Goal: Task Accomplishment & Management: Use online tool/utility

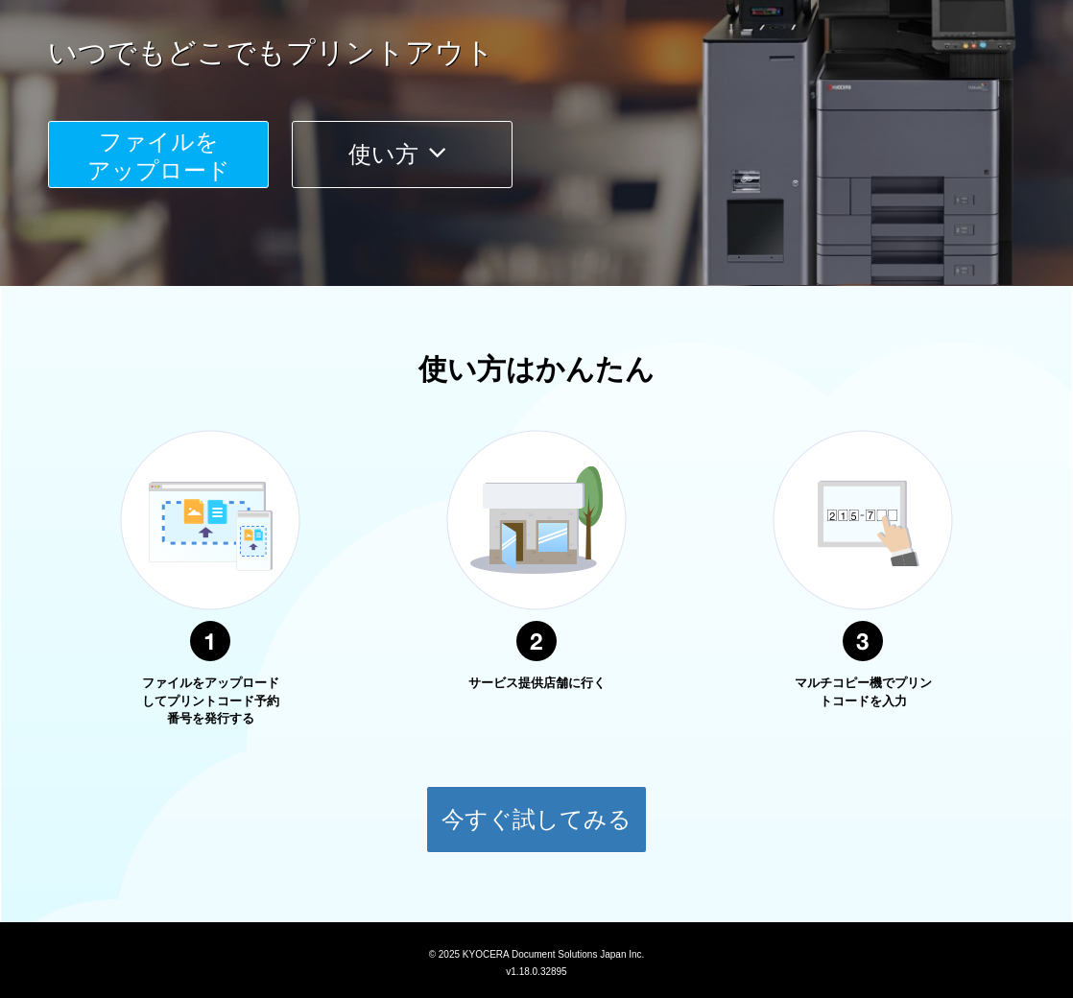
scroll to position [382, 0]
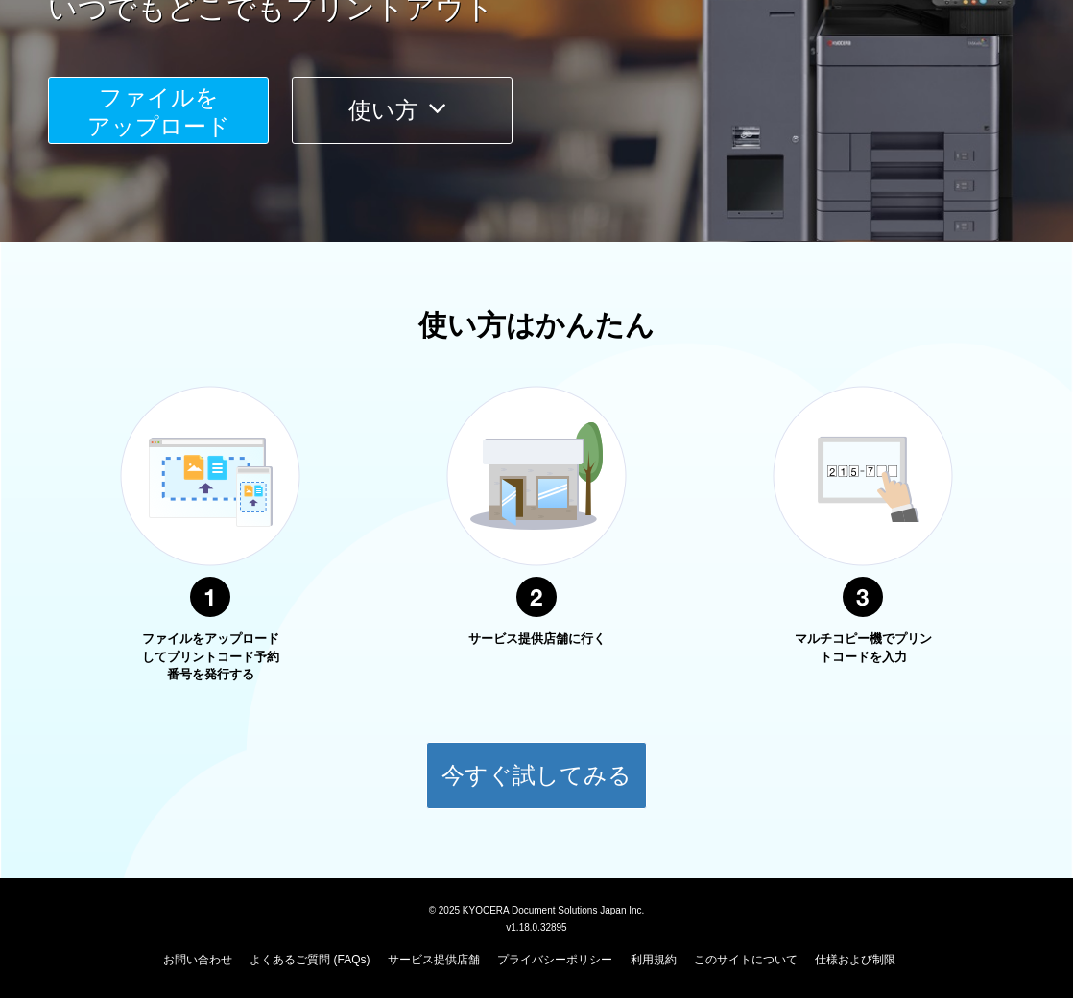
click at [460, 108] on button "使い方" at bounding box center [402, 110] width 221 height 67
click at [438, 100] on icon at bounding box center [436, 108] width 37 height 29
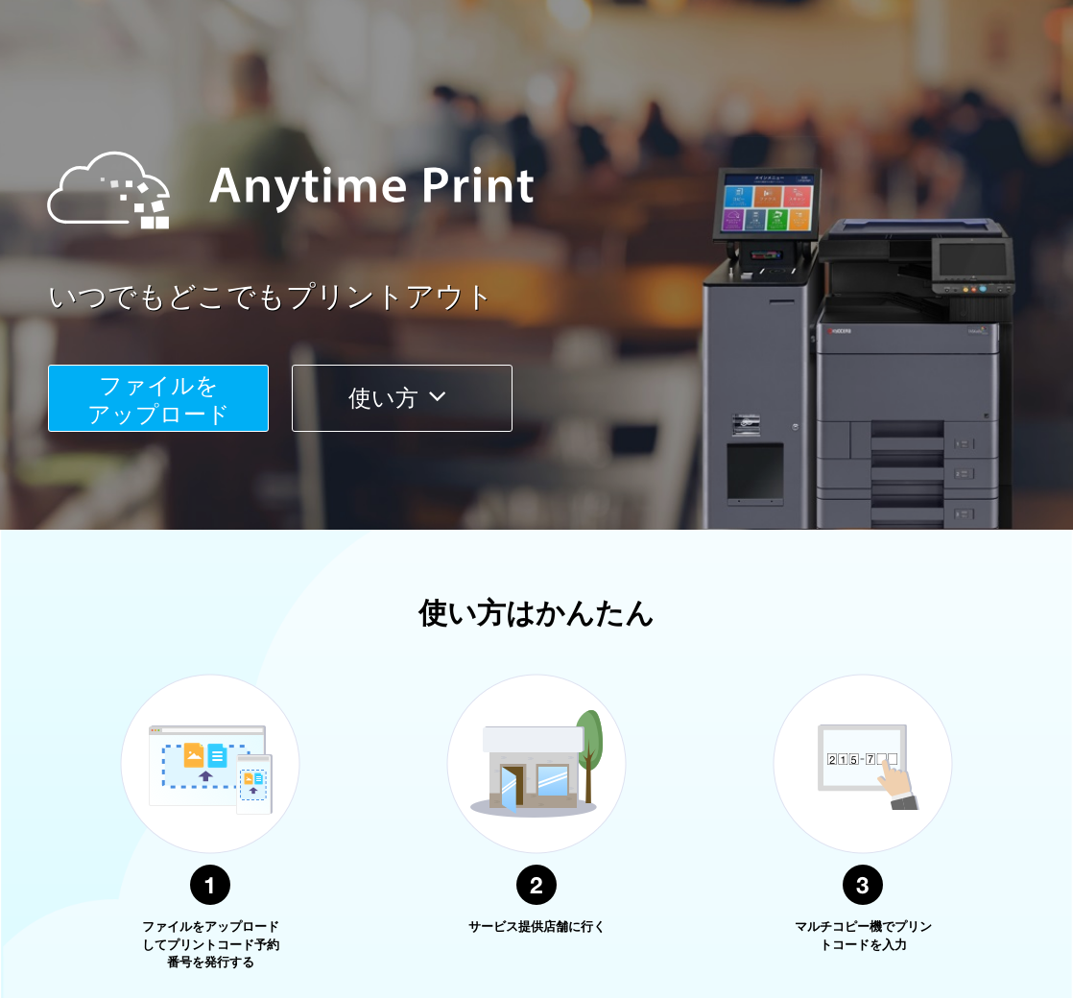
scroll to position [382, 0]
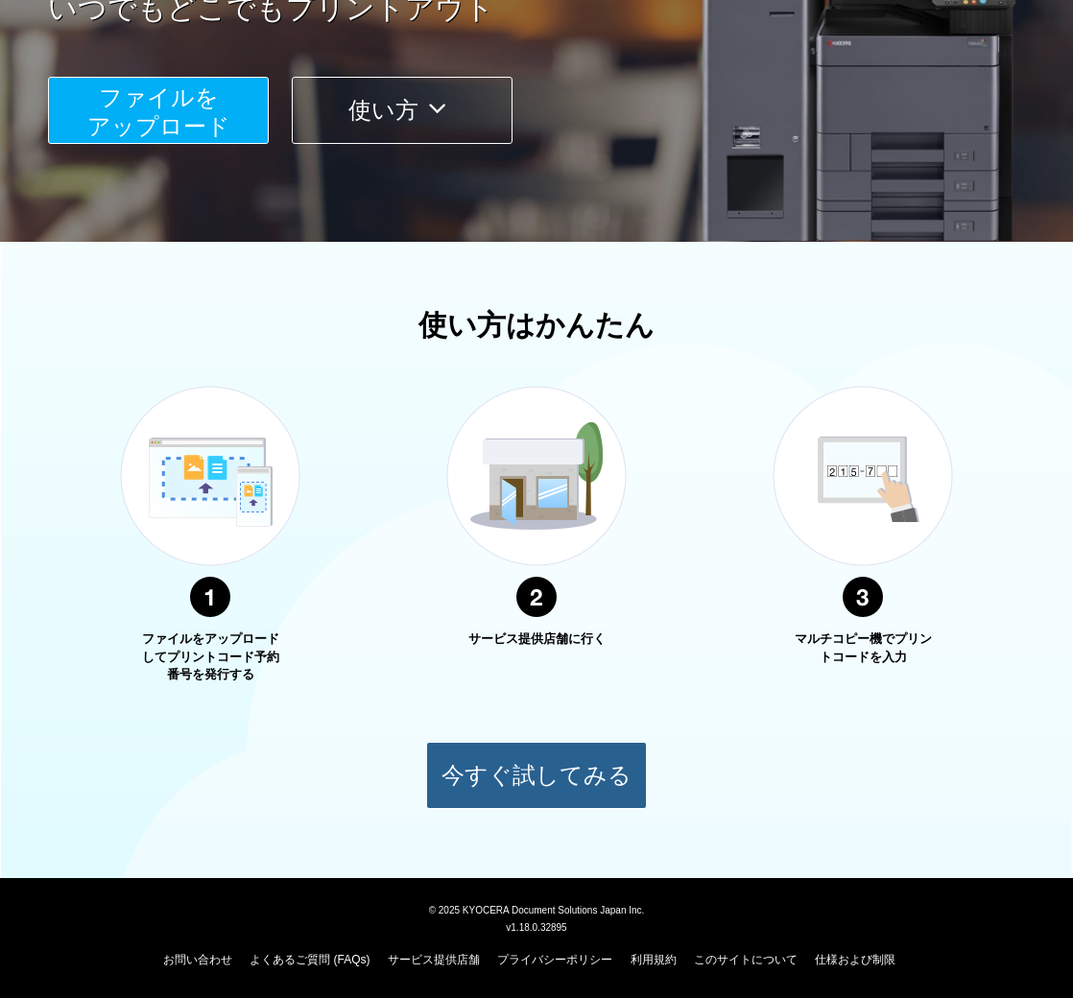
click at [502, 773] on button "今すぐ試してみる" at bounding box center [536, 775] width 221 height 67
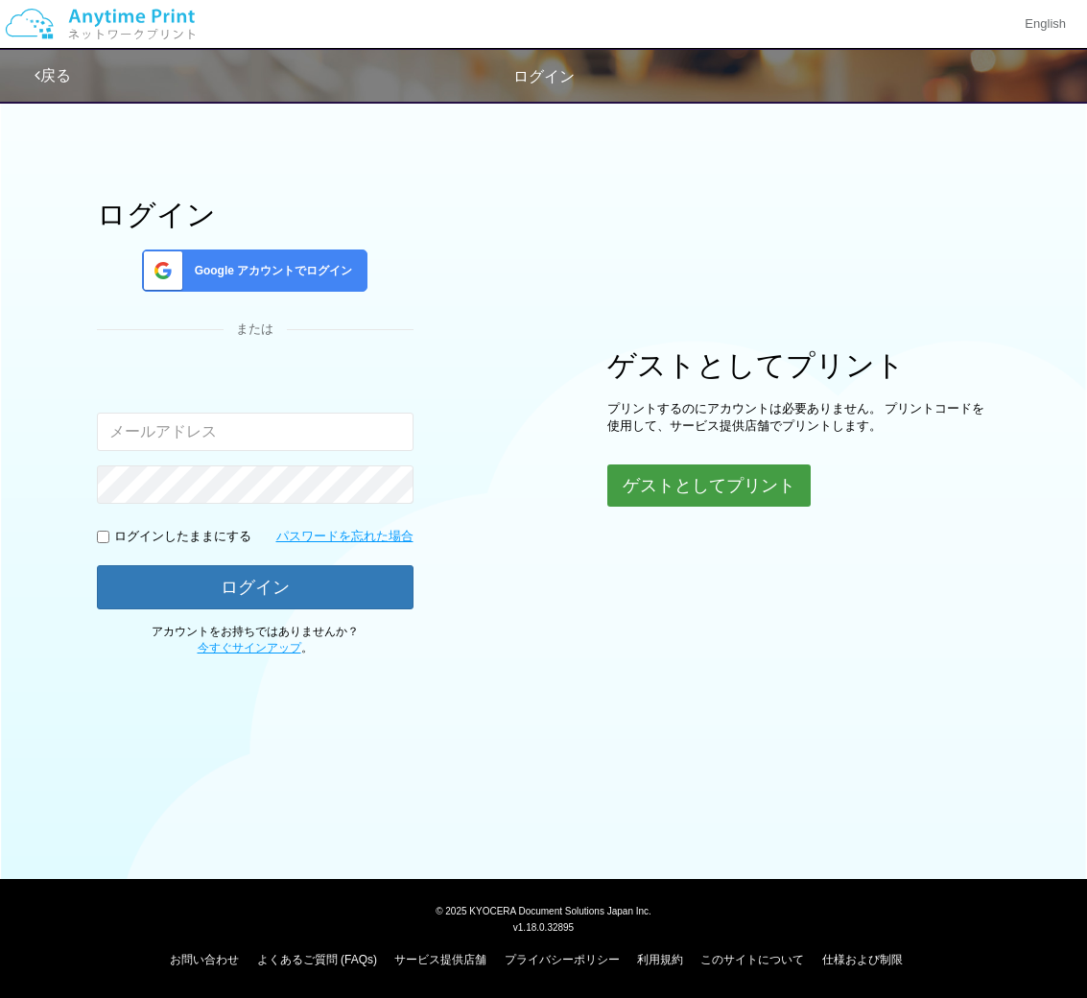
click at [682, 486] on button "ゲストとしてプリント" at bounding box center [708, 485] width 203 height 42
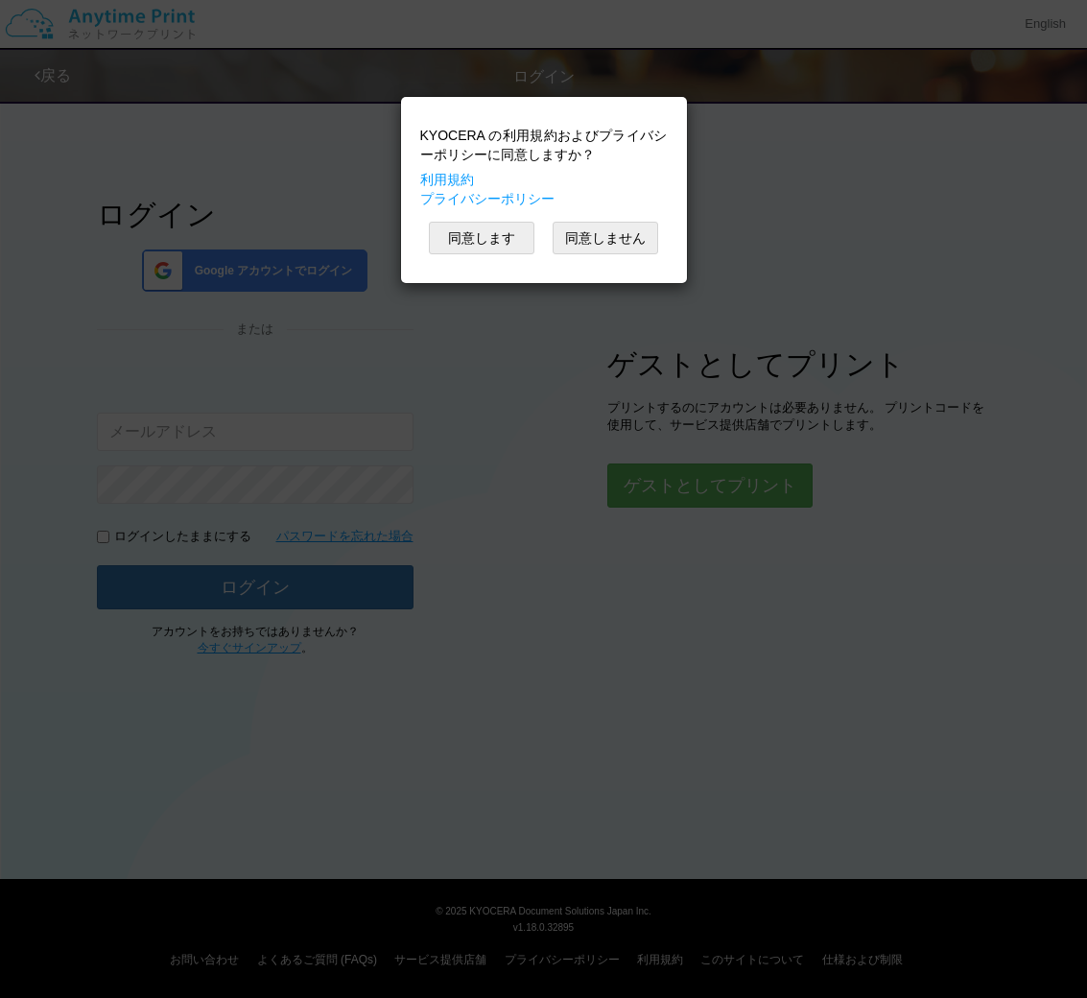
click at [758, 204] on div "KYOCERA の利用規約およびプライバシーポリシーに同意しますか？ 利用規約 プライバシーポリシー 同意します 同意しません" at bounding box center [543, 499] width 1087 height 998
click at [637, 240] on button "同意しません" at bounding box center [606, 238] width 106 height 33
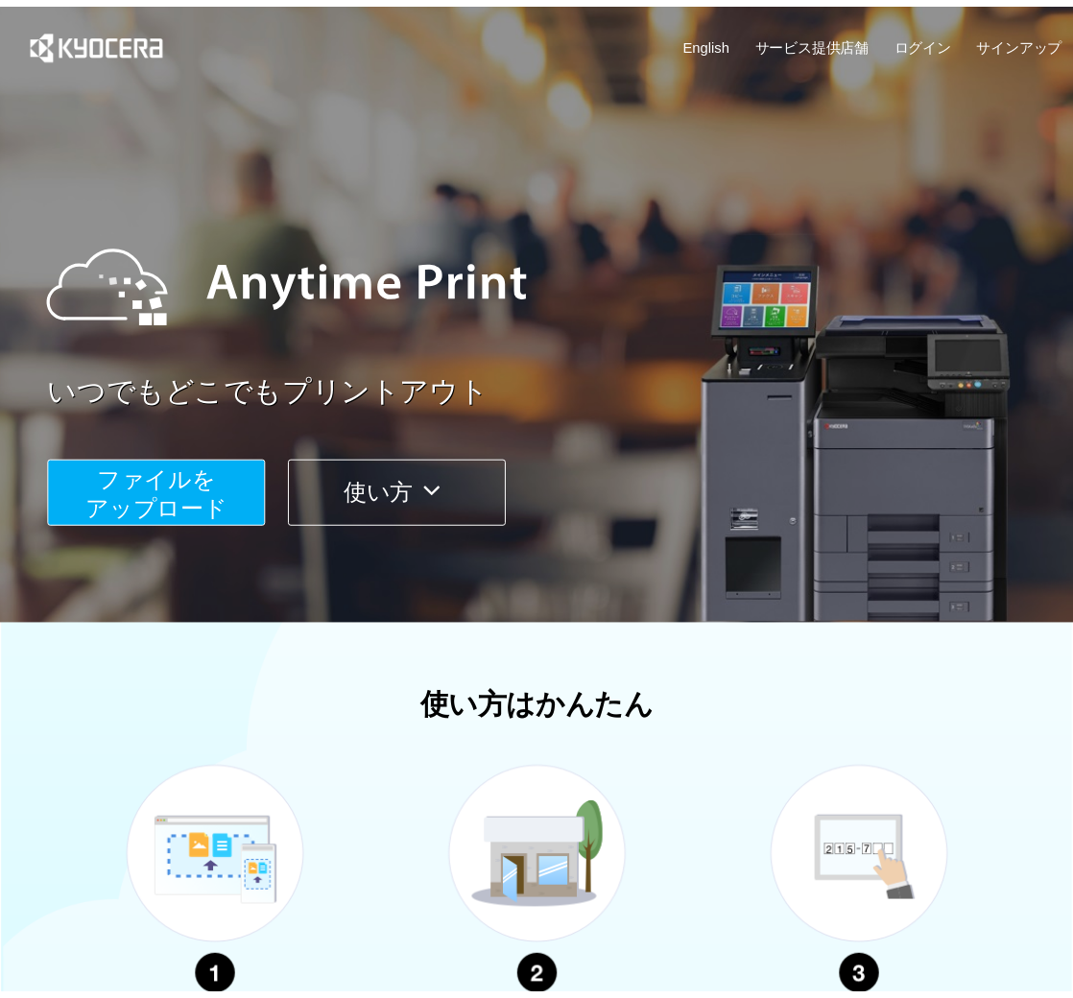
scroll to position [382, 0]
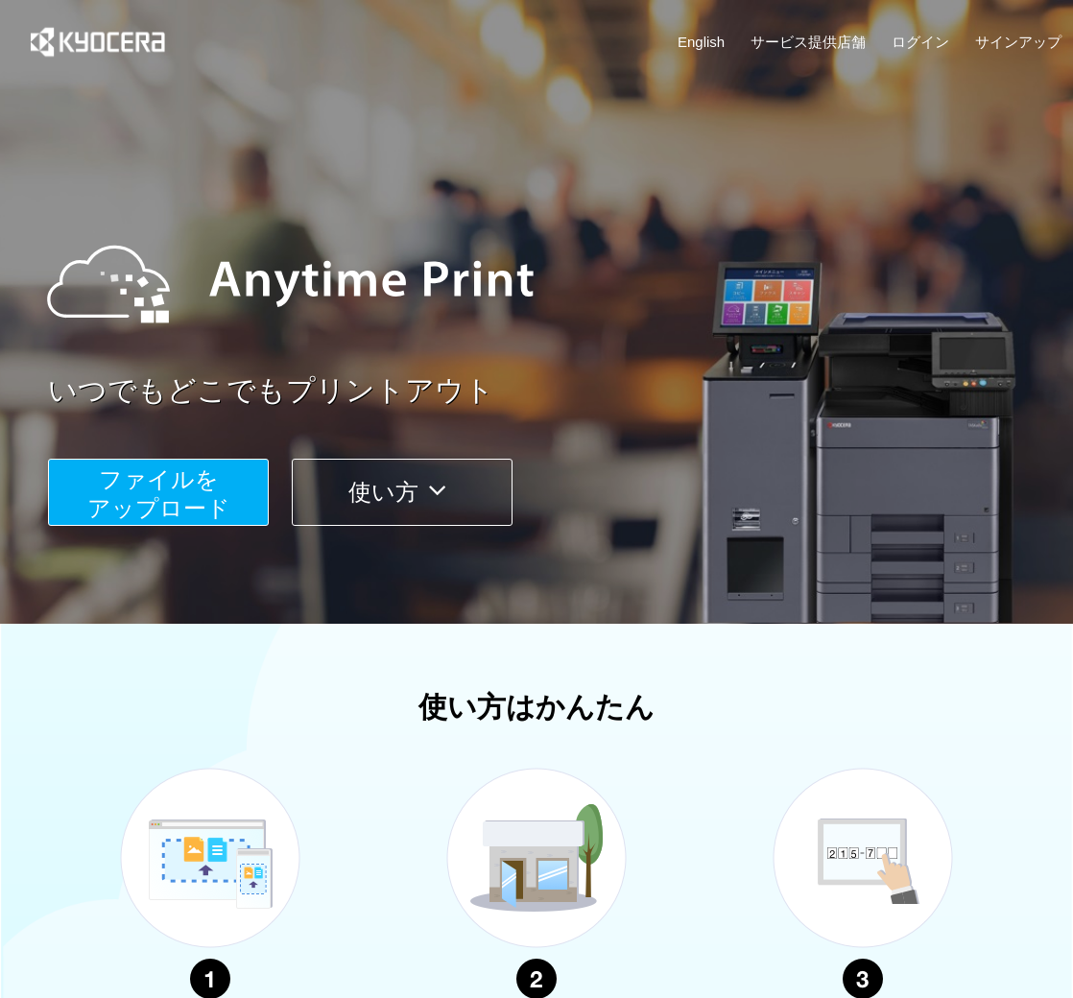
click at [432, 481] on icon at bounding box center [436, 490] width 37 height 29
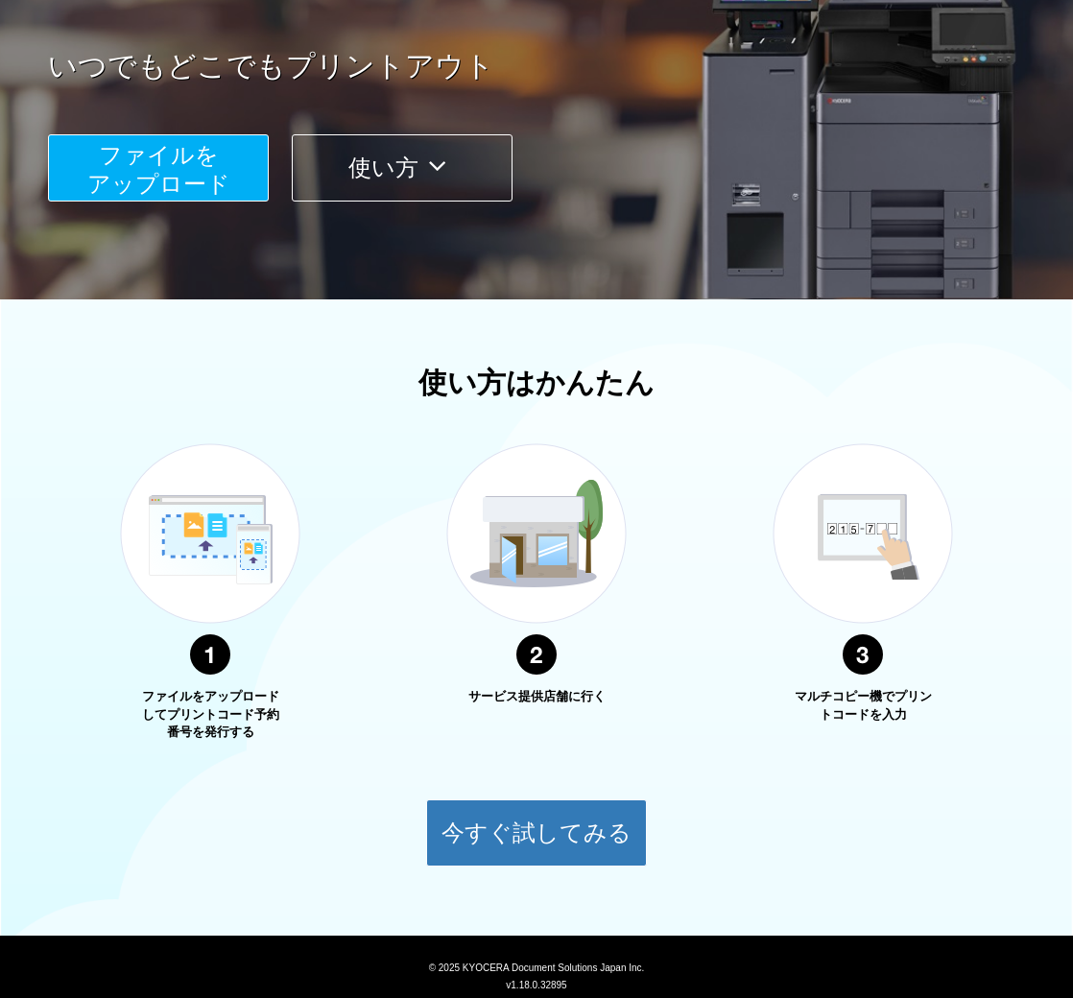
scroll to position [382, 0]
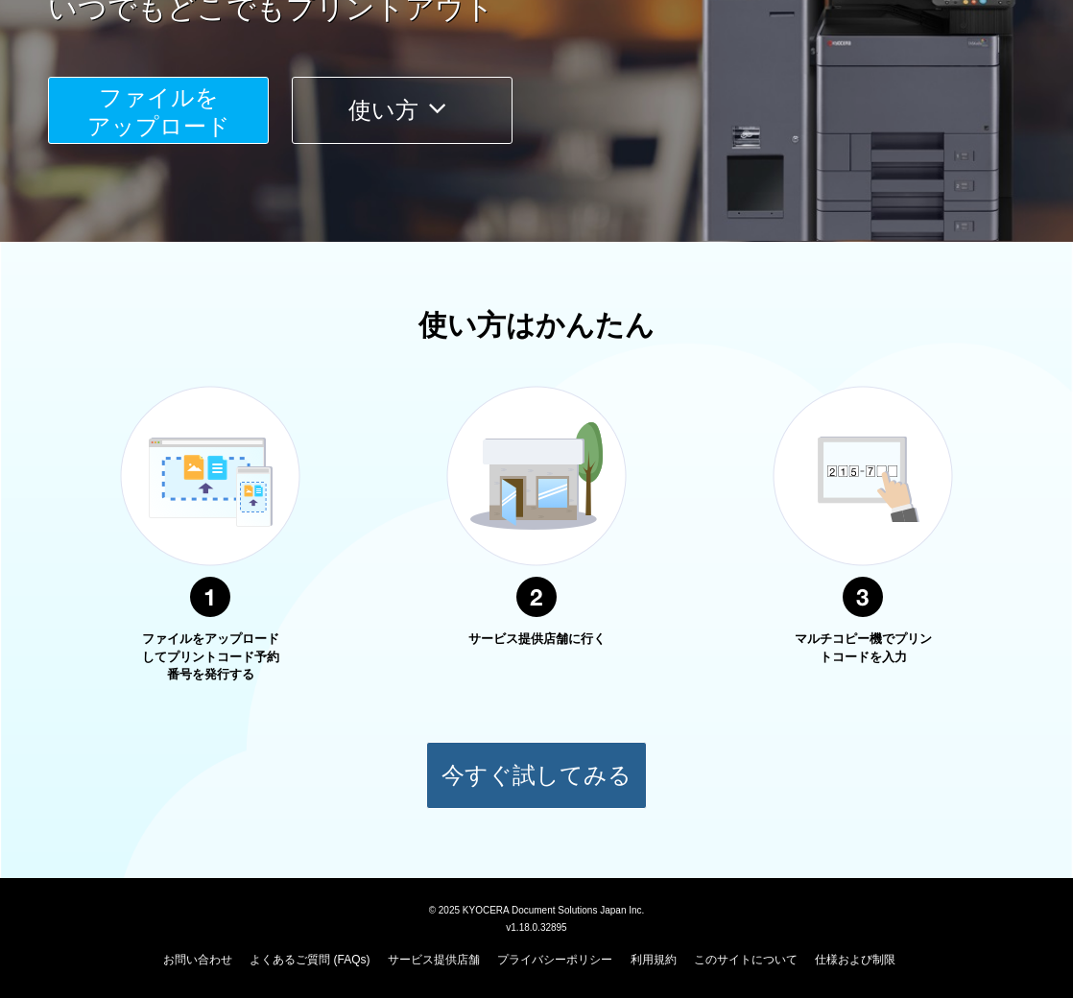
click at [501, 763] on button "今すぐ試してみる" at bounding box center [536, 775] width 221 height 67
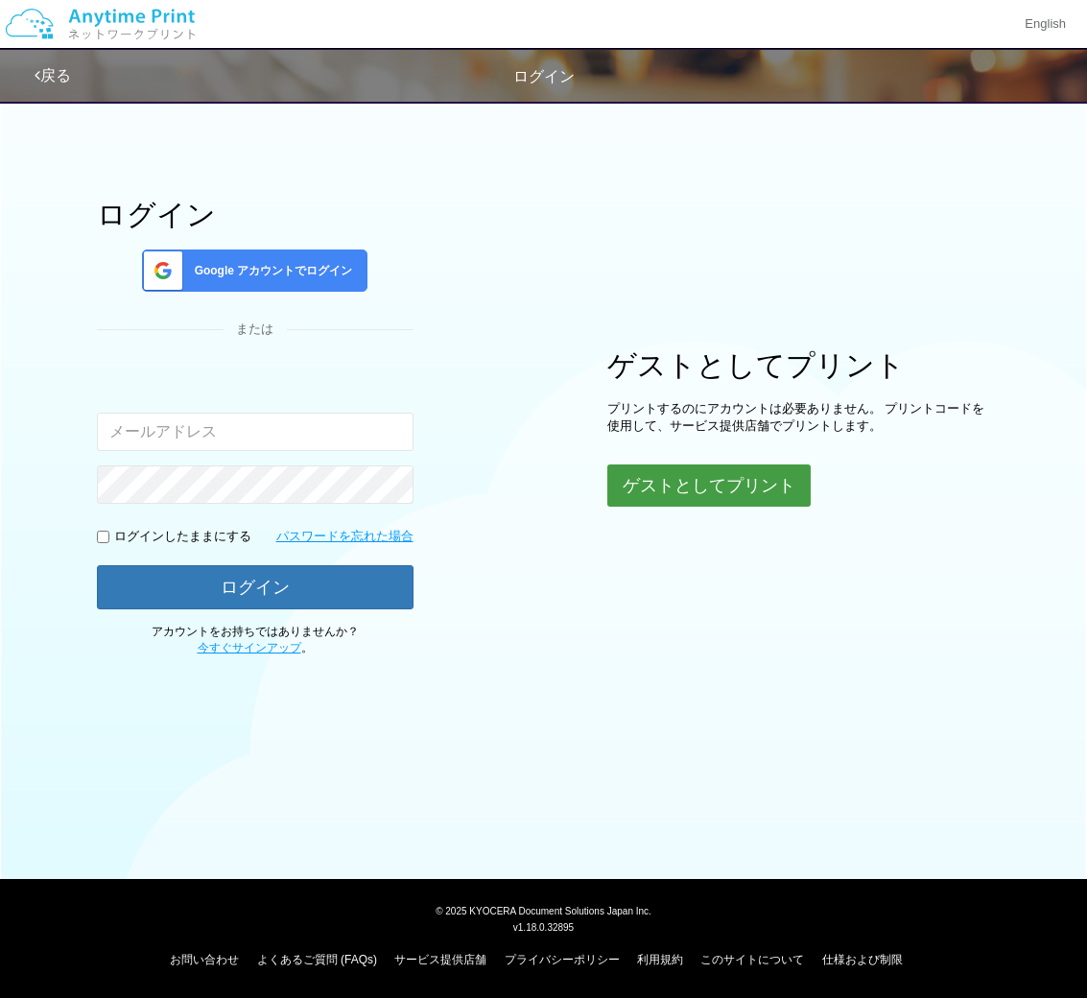
click at [732, 485] on button "ゲストとしてプリント" at bounding box center [708, 485] width 203 height 42
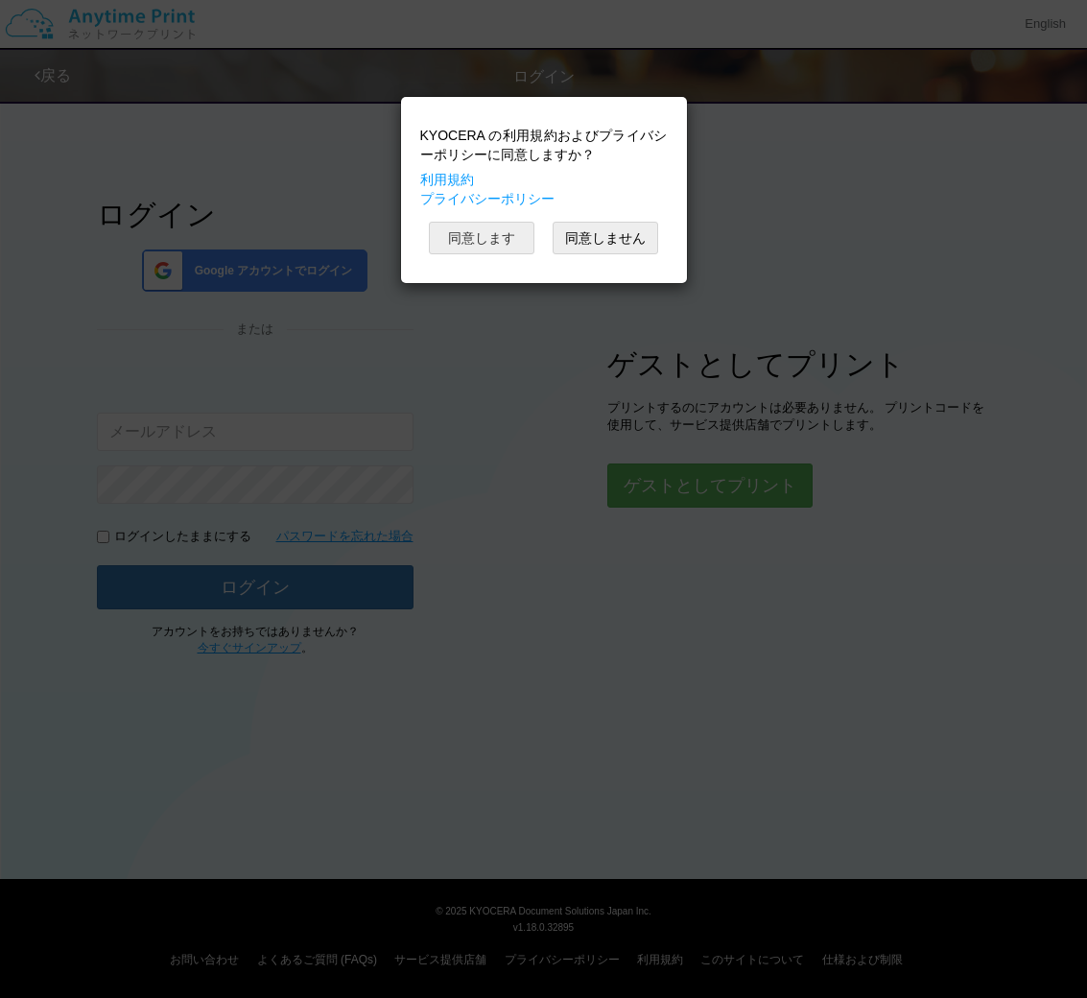
click at [483, 234] on button "同意します" at bounding box center [482, 238] width 106 height 33
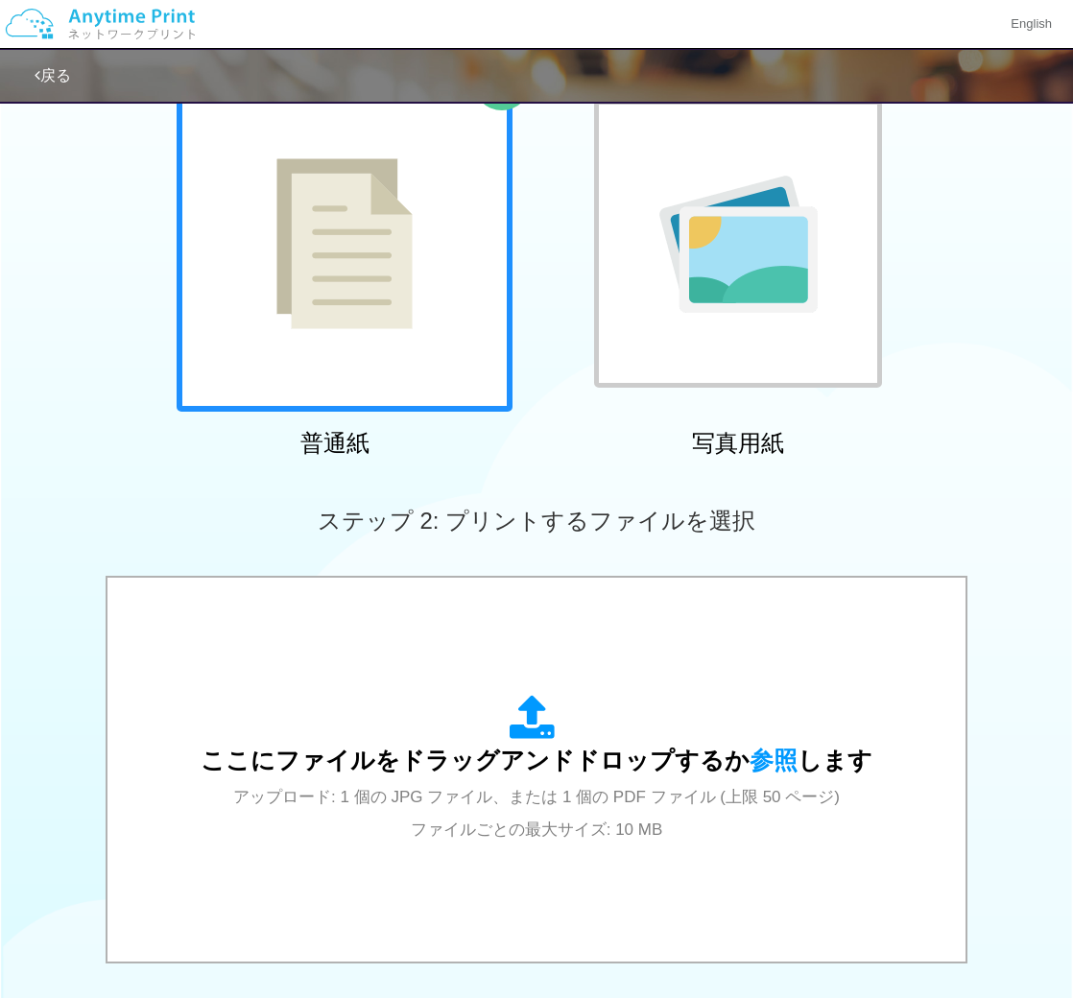
scroll to position [96, 0]
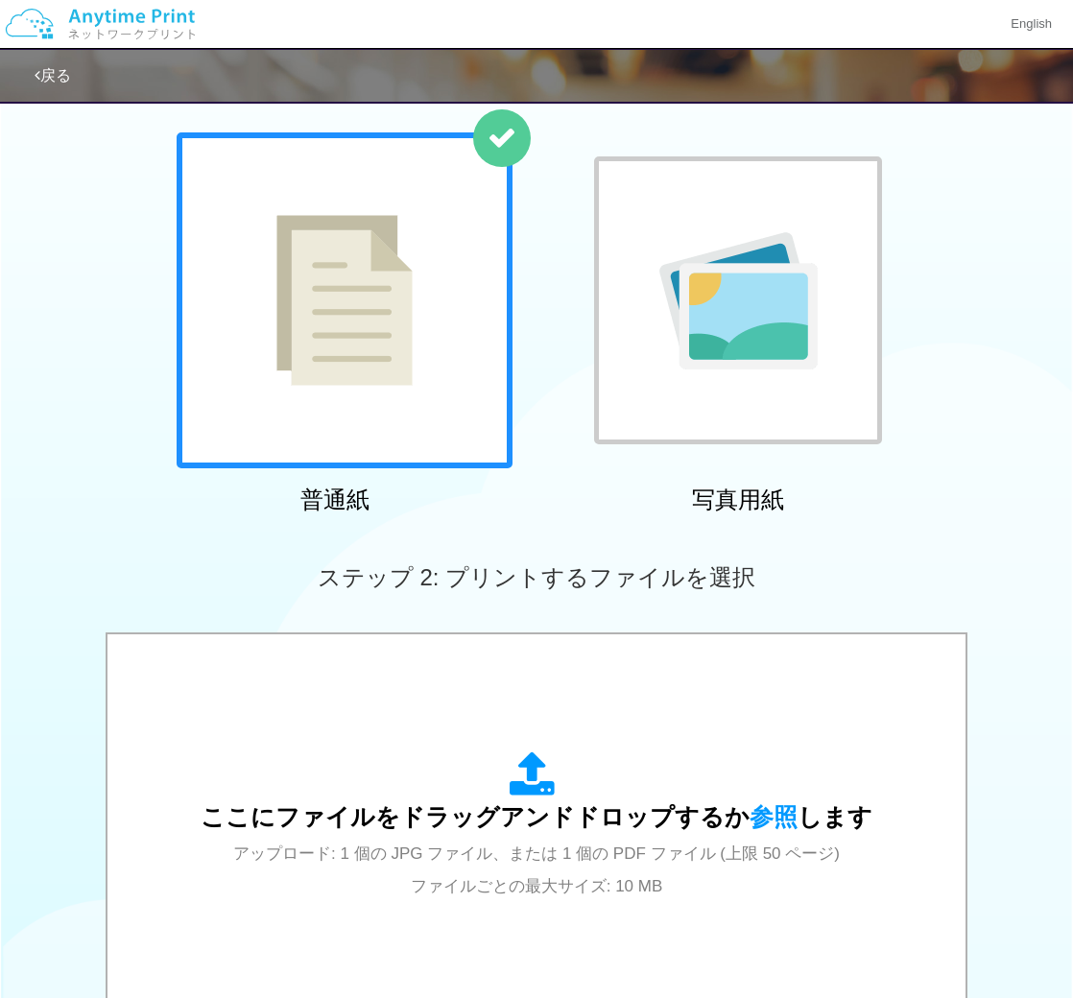
click at [362, 249] on img at bounding box center [344, 300] width 136 height 171
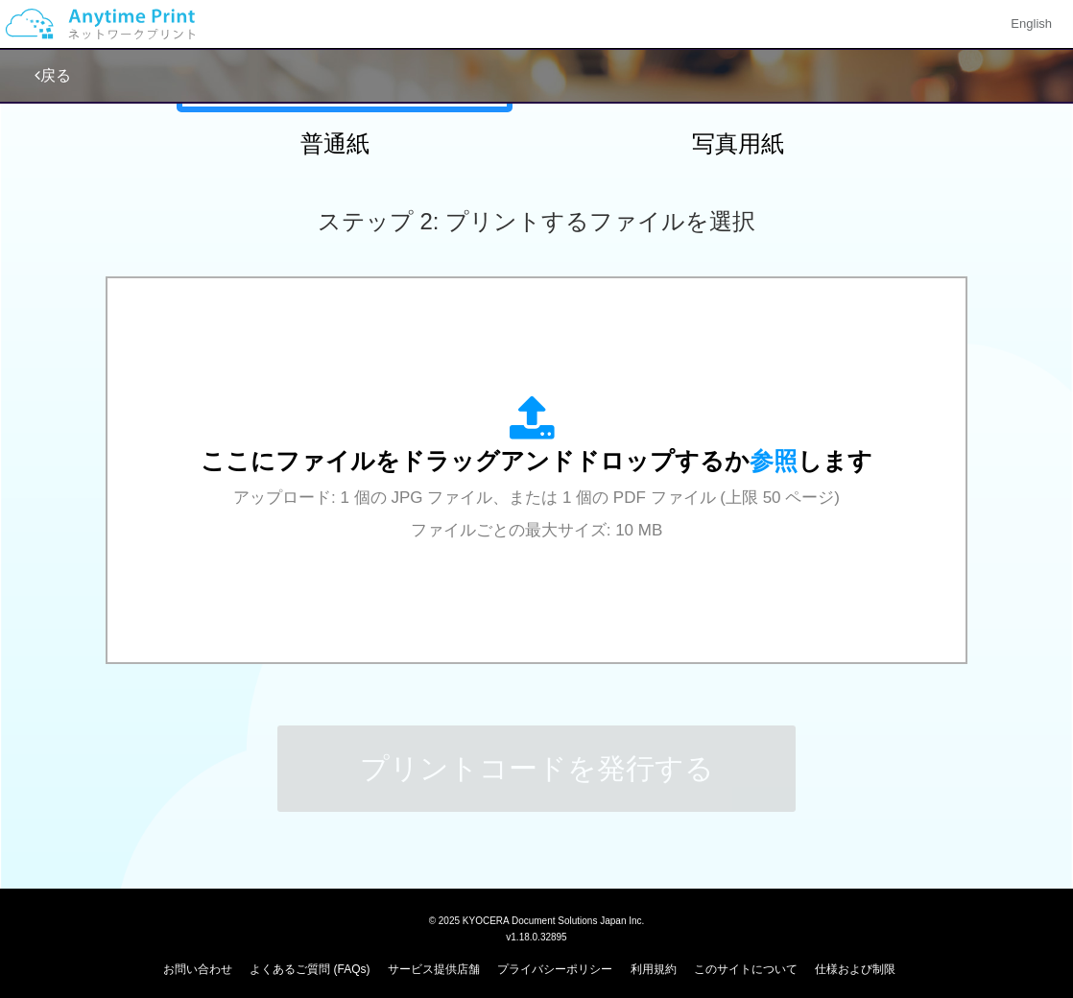
scroll to position [462, 0]
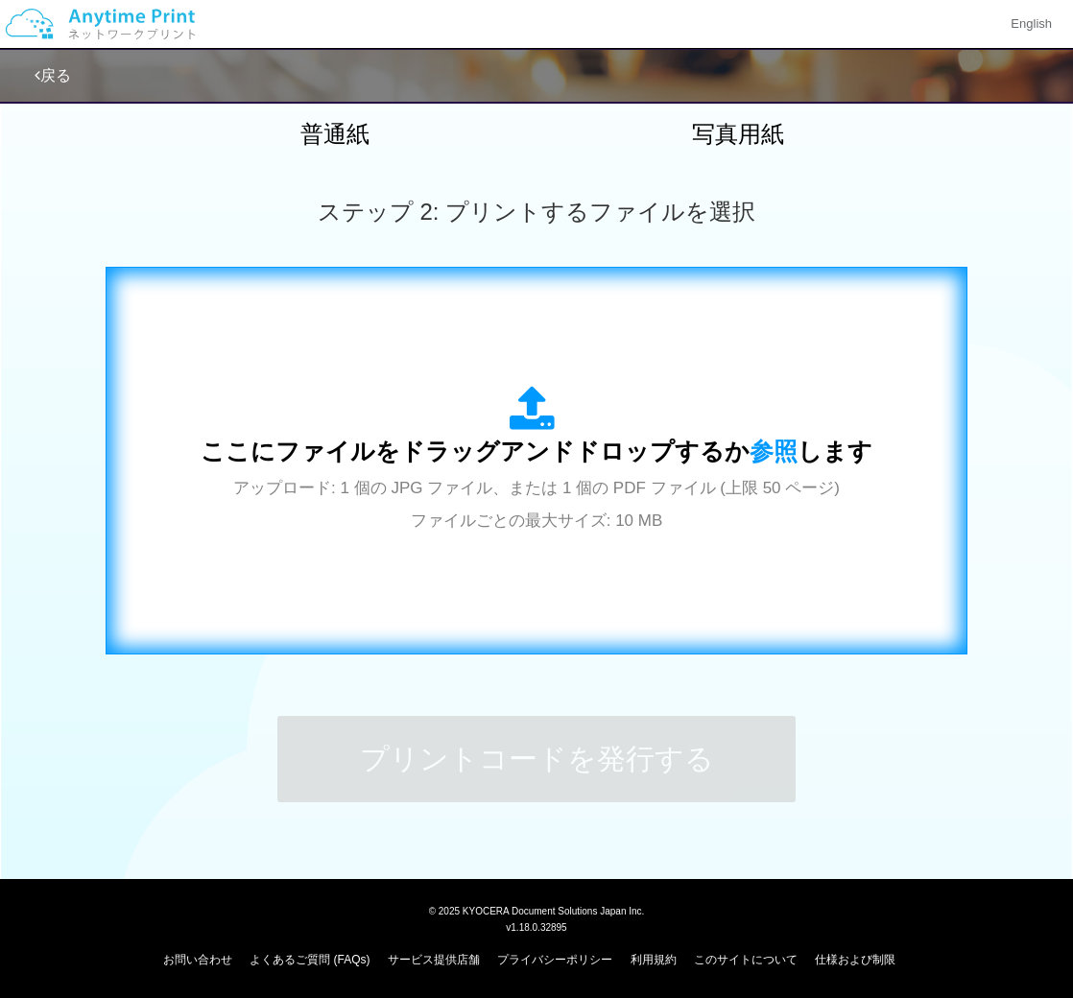
click at [515, 479] on span "アップロード: 1 個の JPG ファイル、または 1 個の PDF ファイル (上限 50 ページ) ファイルごとの最大サイズ: 10 MB" at bounding box center [536, 504] width 606 height 51
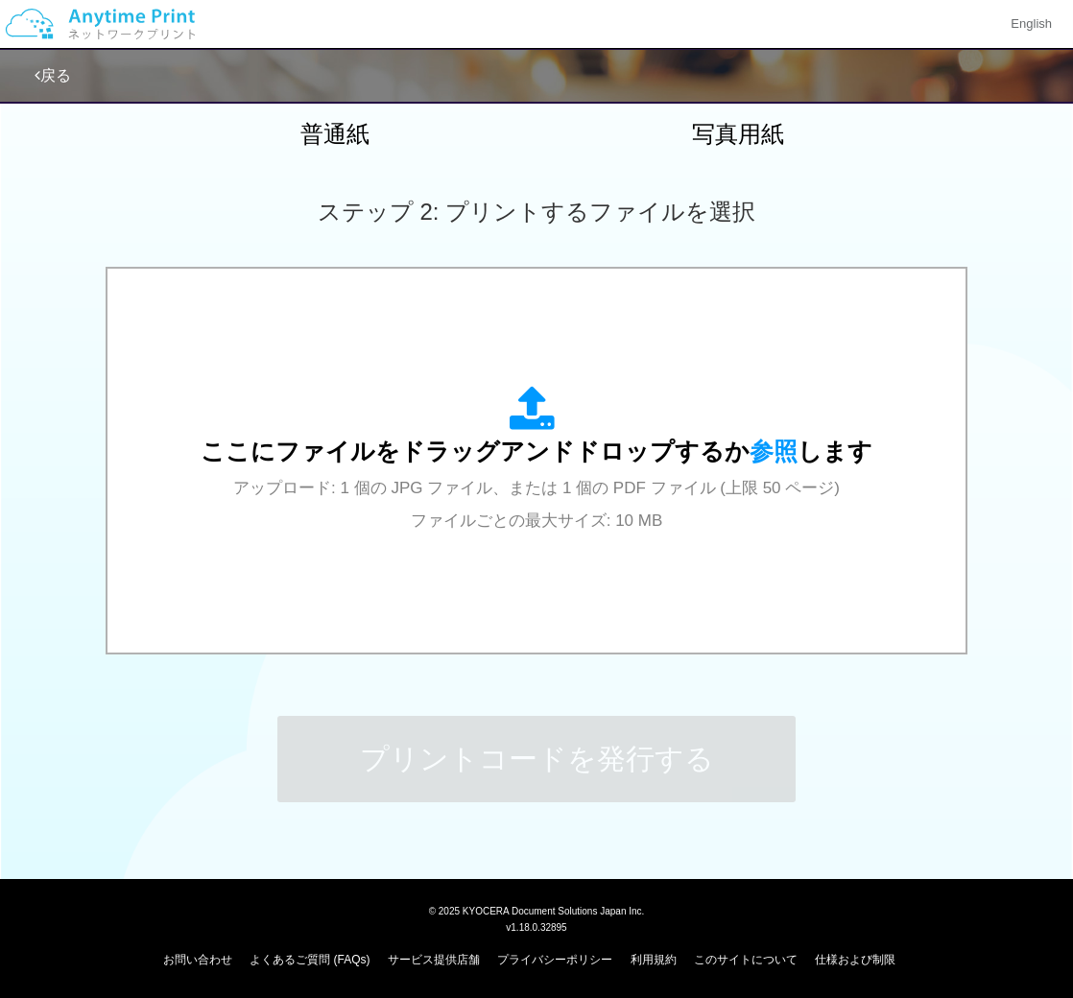
scroll to position [174, 0]
